Goal: Information Seeking & Learning: Find specific fact

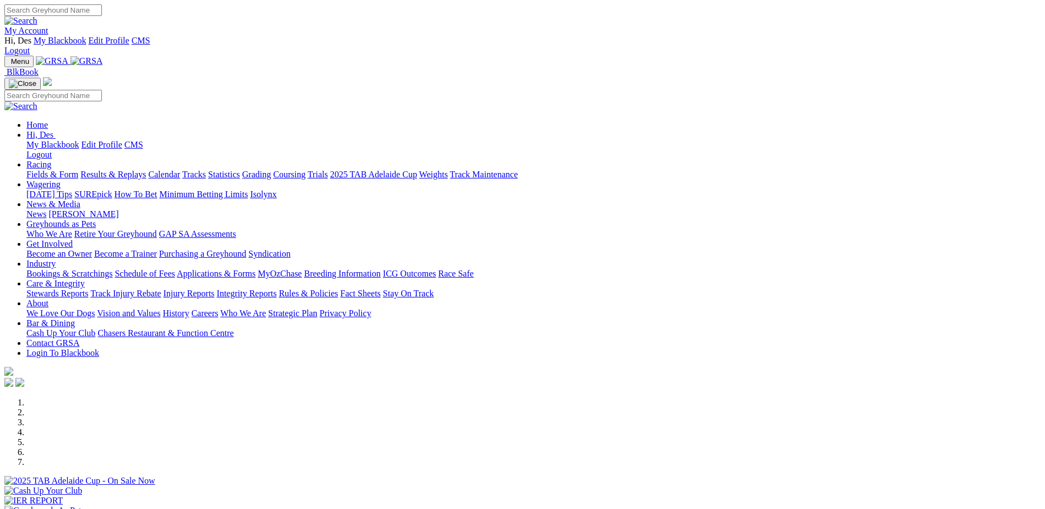
click at [146, 170] on link "Results & Replays" at bounding box center [113, 174] width 66 height 9
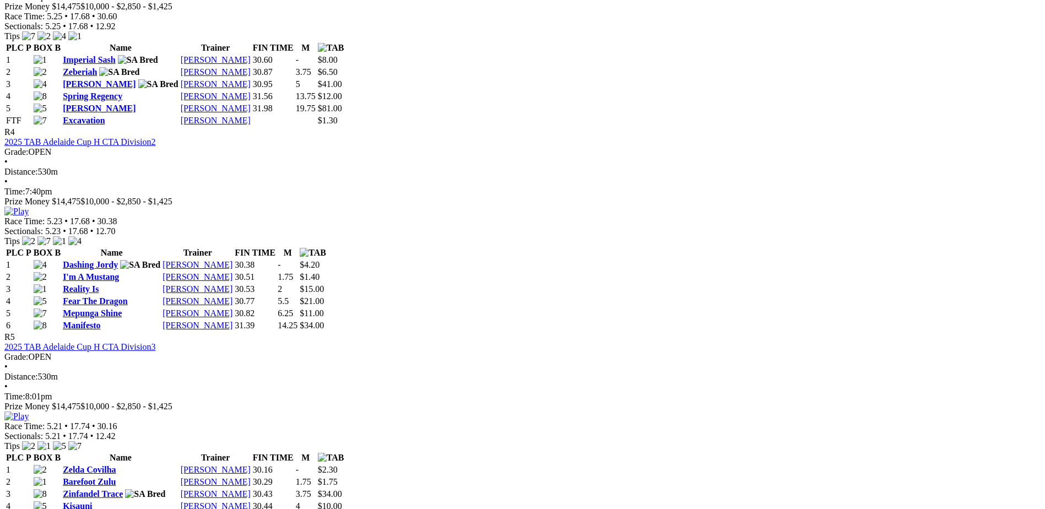
scroll to position [1267, 0]
